Goal: Navigation & Orientation: Find specific page/section

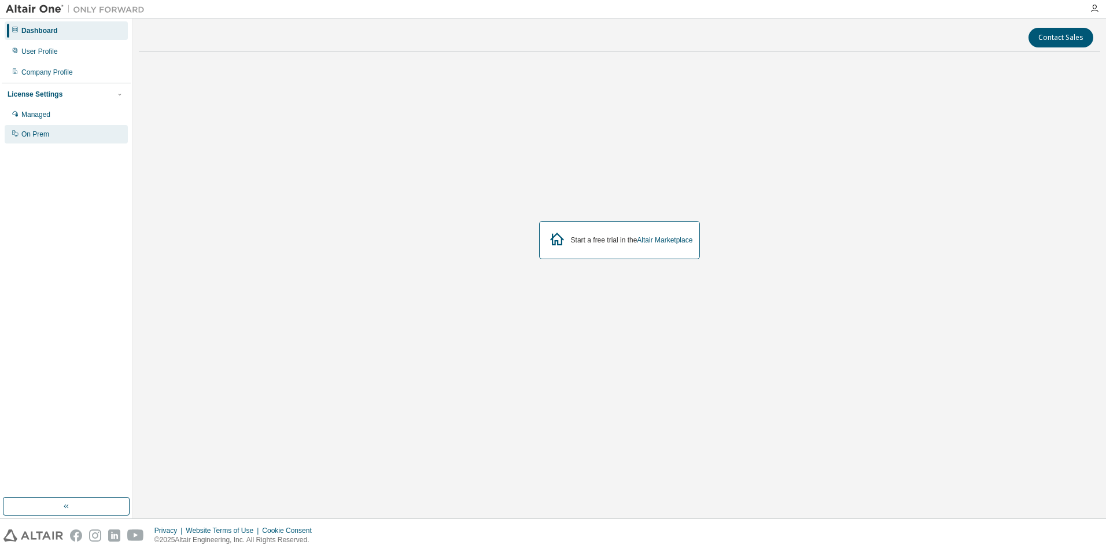
click at [40, 140] on div "On Prem" at bounding box center [66, 134] width 123 height 19
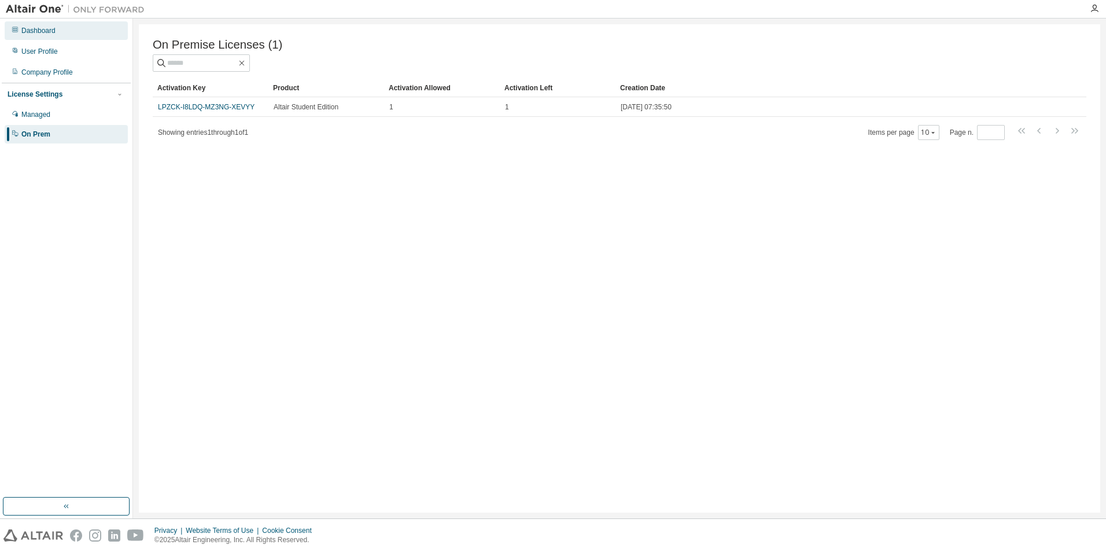
click at [39, 26] on div "Dashboard" at bounding box center [38, 30] width 34 height 9
